Goal: Information Seeking & Learning: Learn about a topic

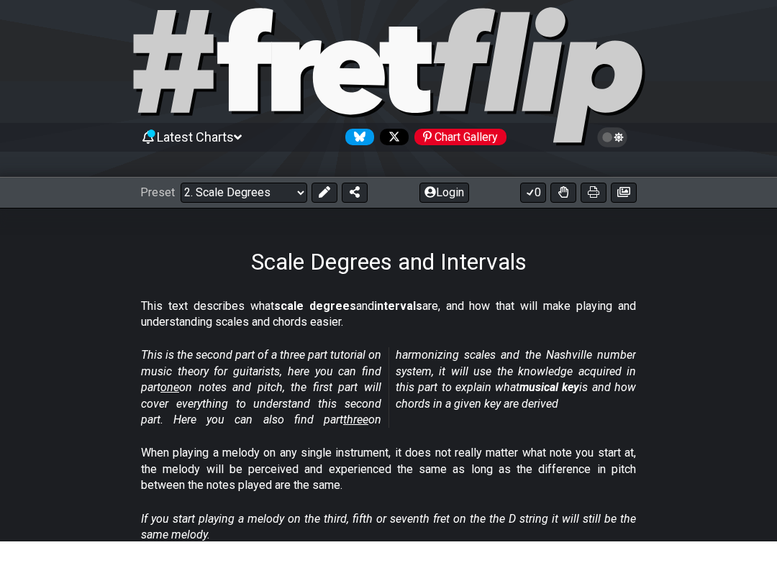
click at [288, 209] on select "Welcome to #fretflip! Initial Preset Custom Preset Minor Pentatonic Major Penta…" at bounding box center [244, 219] width 127 height 20
click at [265, 204] on div "Preset Welcome to #fretflip! Initial Preset Custom Preset Minor Pentatonic Majo…" at bounding box center [388, 220] width 777 height 32
click at [273, 209] on select "Welcome to #fretflip! Initial Preset Custom Preset Minor Pentatonic Major Penta…" at bounding box center [244, 219] width 127 height 20
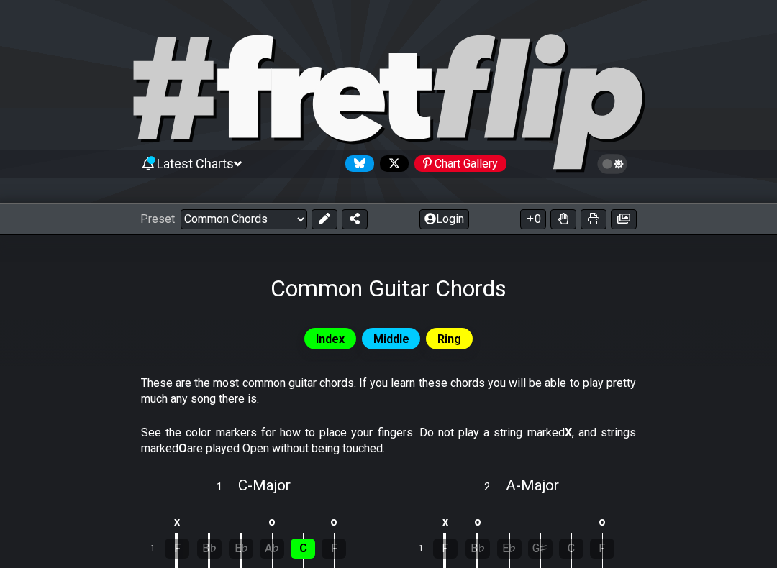
click at [596, 218] on icon at bounding box center [594, 219] width 12 height 12
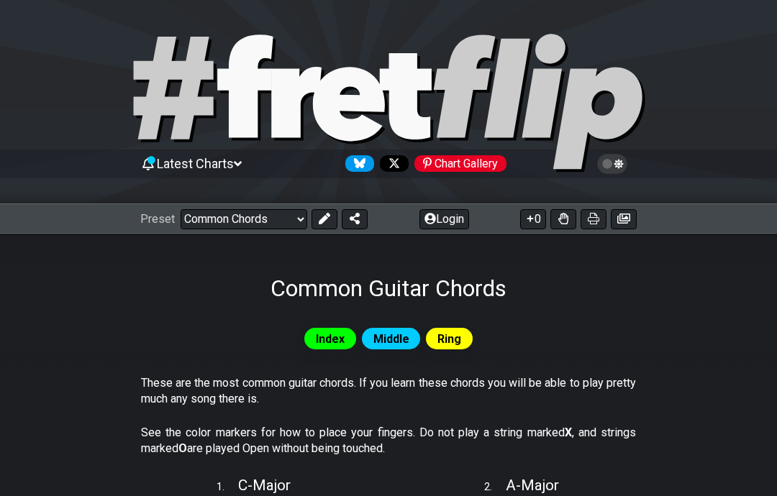
click at [266, 215] on select "Welcome to #fretflip! Initial Preset Custom Preset Minor Pentatonic Major Penta…" at bounding box center [244, 219] width 127 height 20
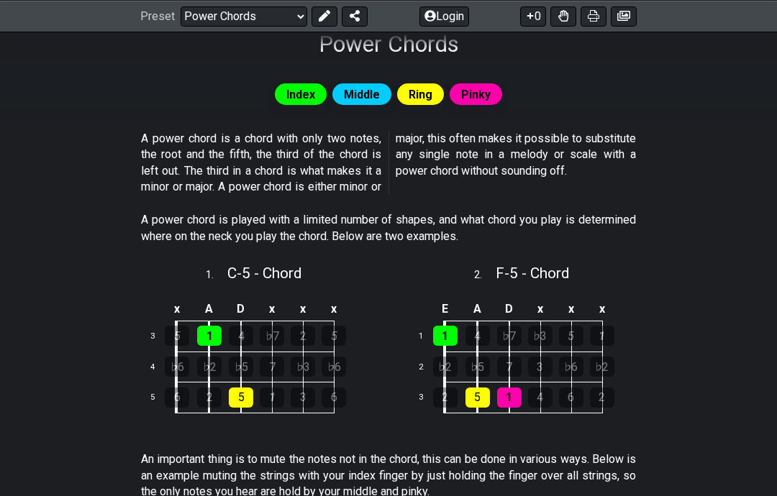
scroll to position [228, 0]
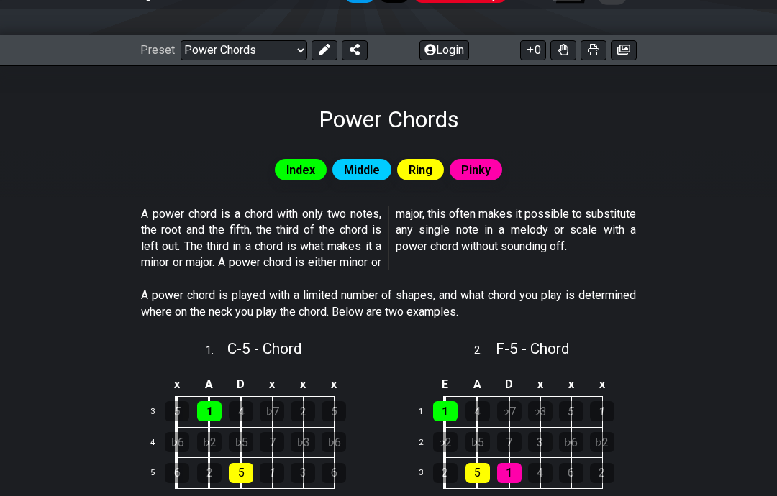
click at [625, 50] on icon at bounding box center [623, 50] width 13 height 10
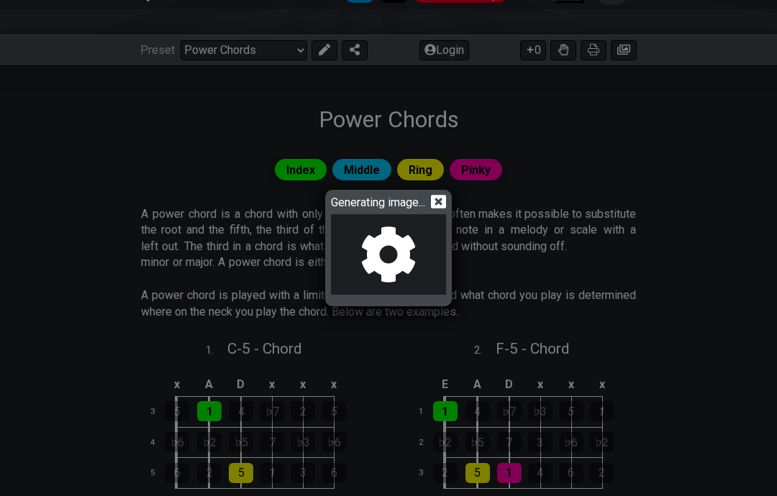
click at [442, 201] on icon at bounding box center [438, 201] width 15 height 15
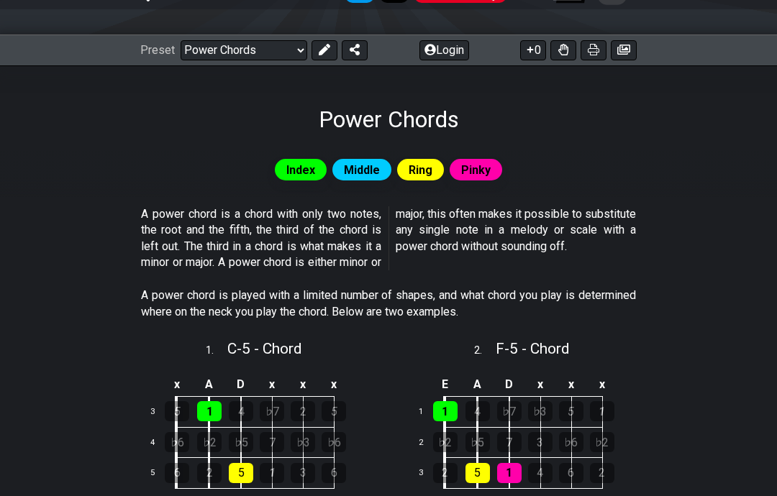
click at [603, 50] on button at bounding box center [593, 50] width 26 height 20
click at [233, 45] on select "Welcome to #fretflip! Initial Preset Custom Preset Minor Pentatonic Major Penta…" at bounding box center [244, 50] width 127 height 20
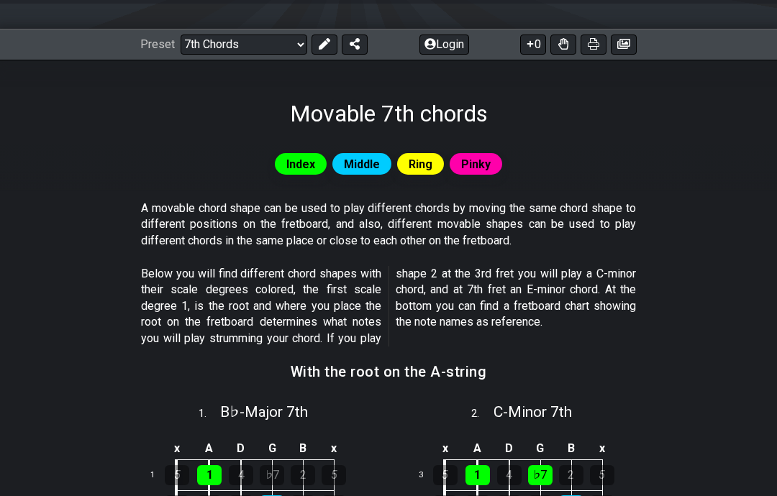
scroll to position [174, 0]
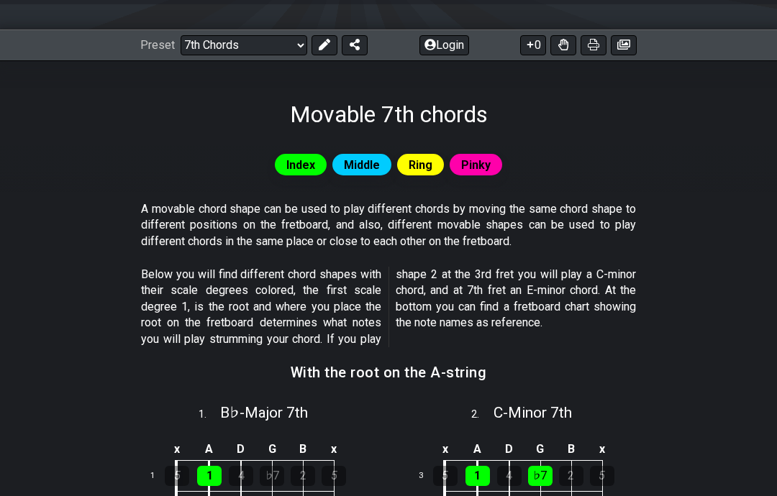
click at [596, 48] on icon at bounding box center [594, 45] width 12 height 12
click at [241, 52] on select "Welcome to #fretflip! Initial Preset Custom Preset Minor Pentatonic Major Penta…" at bounding box center [244, 45] width 127 height 20
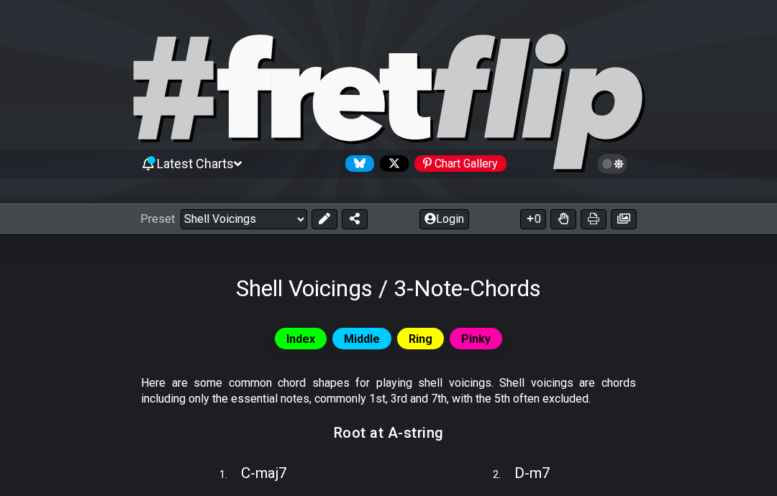
click at [593, 220] on icon at bounding box center [594, 219] width 12 height 12
click at [202, 214] on select "Welcome to #fretflip! Initial Preset Custom Preset Minor Pentatonic Major Penta…" at bounding box center [244, 219] width 127 height 20
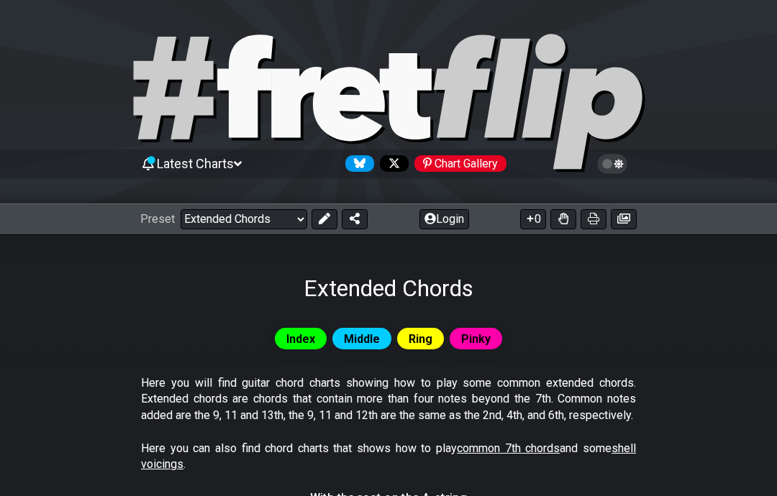
click at [594, 220] on icon at bounding box center [594, 219] width 12 height 12
click at [229, 224] on select "Welcome to #fretflip! Initial Preset Custom Preset Minor Pentatonic Major Penta…" at bounding box center [244, 219] width 127 height 20
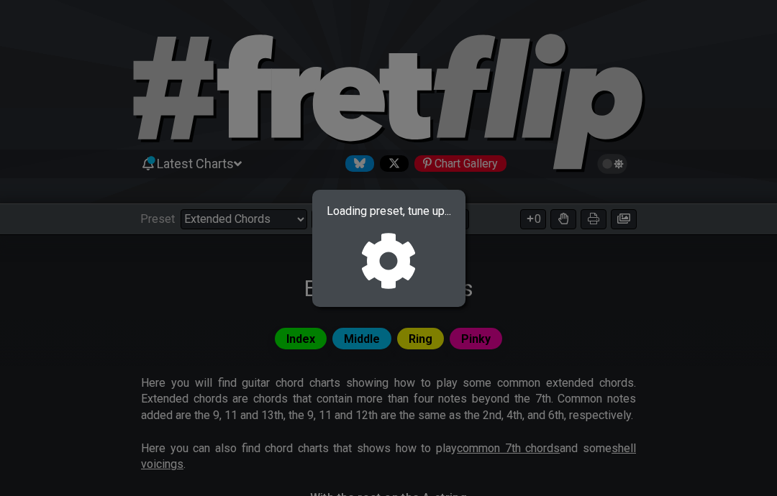
select select "/user-defined"
select select "A"
select select "C"
select select "A"
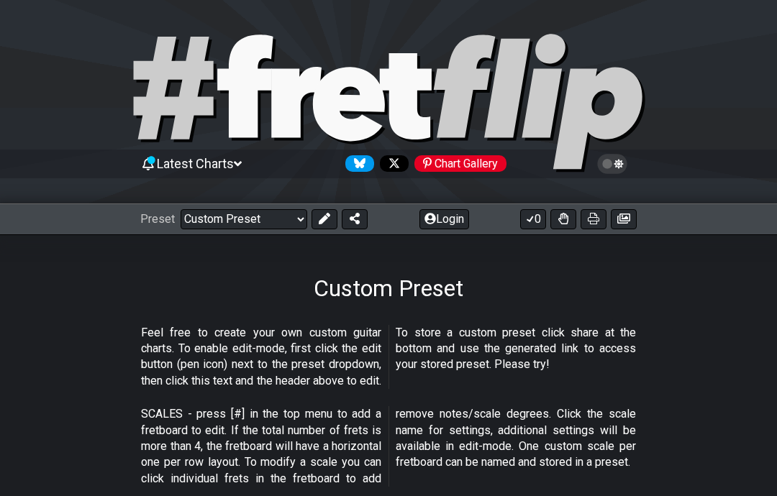
click at [270, 211] on select "Welcome to #fretflip! Initial Preset Custom Preset Minor Pentatonic Major Penta…" at bounding box center [244, 219] width 127 height 20
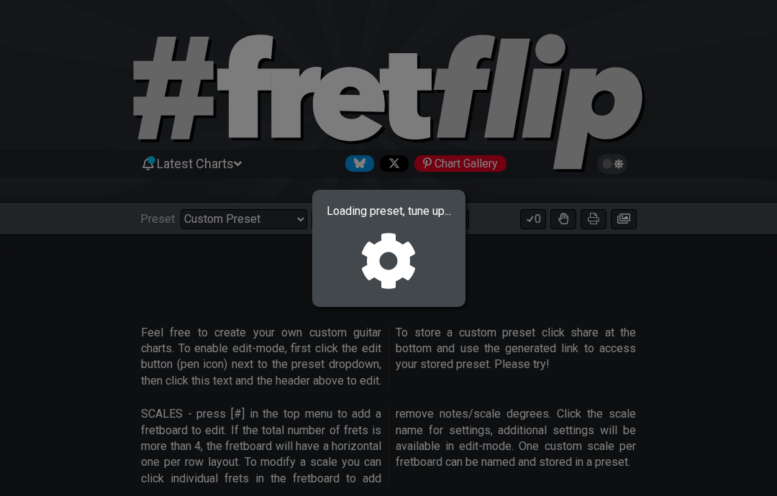
select select "/minor-pentatonic"
select select "C"
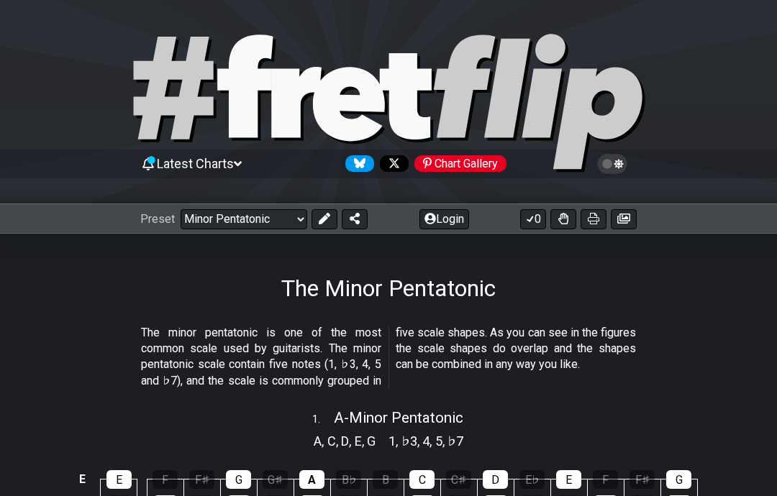
click at [237, 210] on select "Welcome to #fretflip! Initial Preset Custom Preset Minor Pentatonic Major Penta…" at bounding box center [244, 219] width 127 height 20
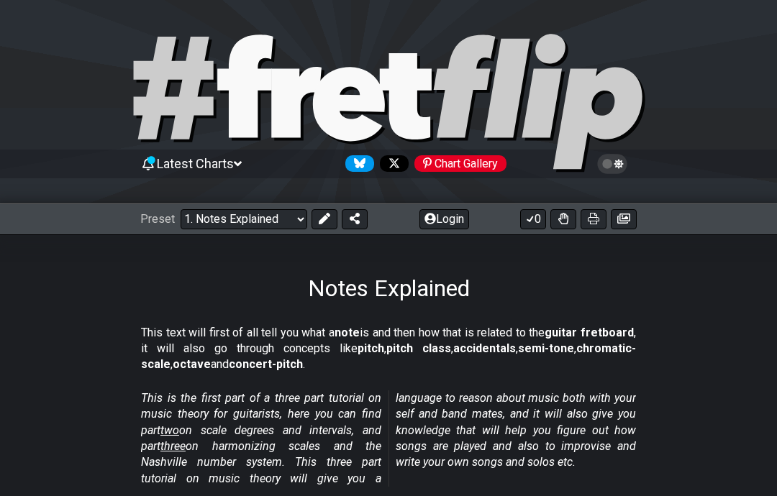
click at [585, 216] on button at bounding box center [593, 219] width 26 height 20
click at [267, 225] on select "Welcome to #fretflip! Initial Preset Custom Preset Minor Pentatonic Major Penta…" at bounding box center [244, 219] width 127 height 20
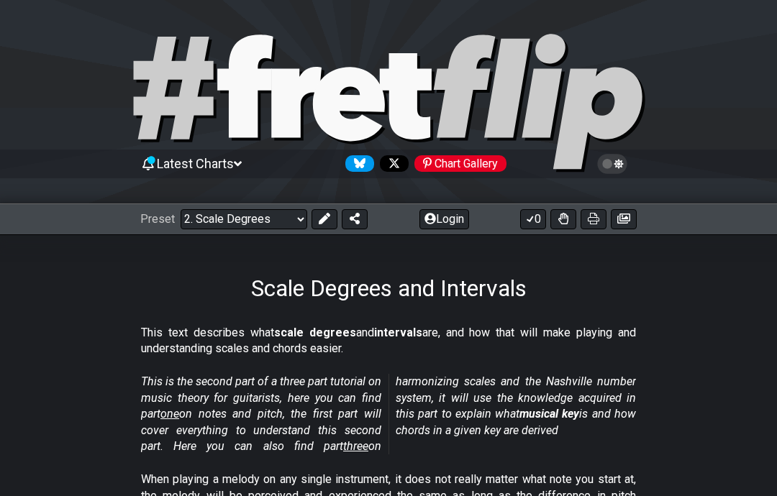
click at [592, 223] on icon at bounding box center [594, 219] width 12 height 12
click at [276, 226] on select "Welcome to #fretflip! Initial Preset Custom Preset Minor Pentatonic Major Penta…" at bounding box center [244, 219] width 127 height 20
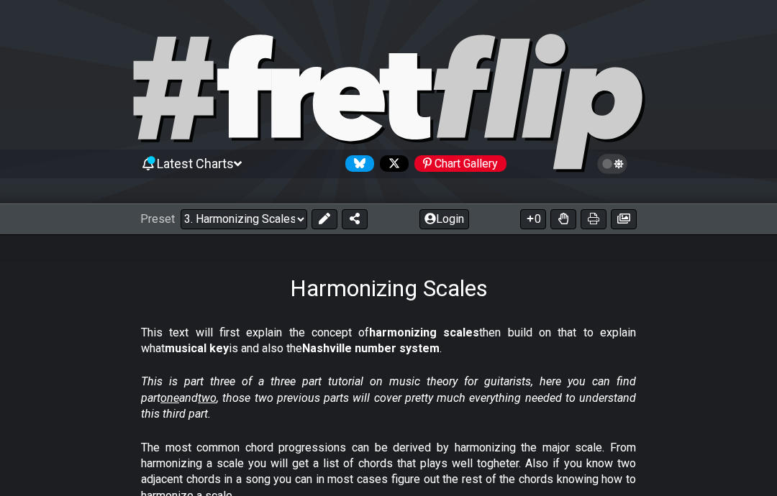
click at [589, 218] on icon at bounding box center [594, 219] width 12 height 12
click at [278, 216] on select "Welcome to #fretflip! Initial Preset Custom Preset Minor Pentatonic Major Penta…" at bounding box center [244, 219] width 127 height 20
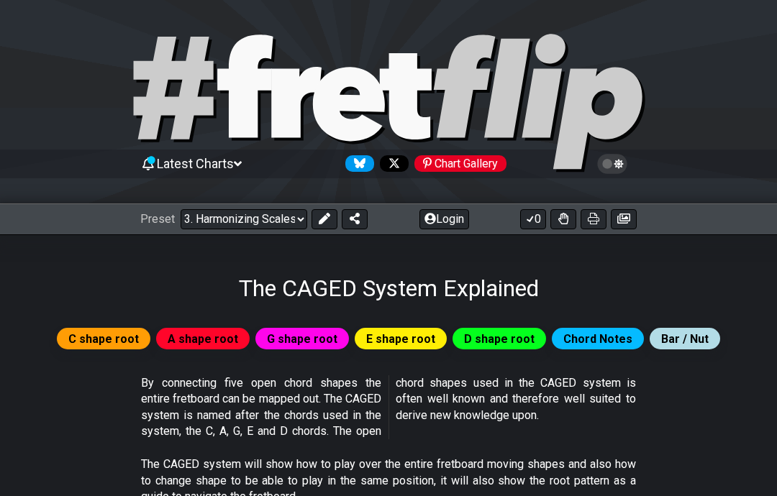
select select "/the-caged-system"
click at [584, 224] on button at bounding box center [593, 219] width 26 height 20
click at [276, 215] on select "Welcome to #fretflip! Initial Preset Custom Preset Minor Pentatonic Major Penta…" at bounding box center [244, 219] width 127 height 20
